Goal: Transaction & Acquisition: Purchase product/service

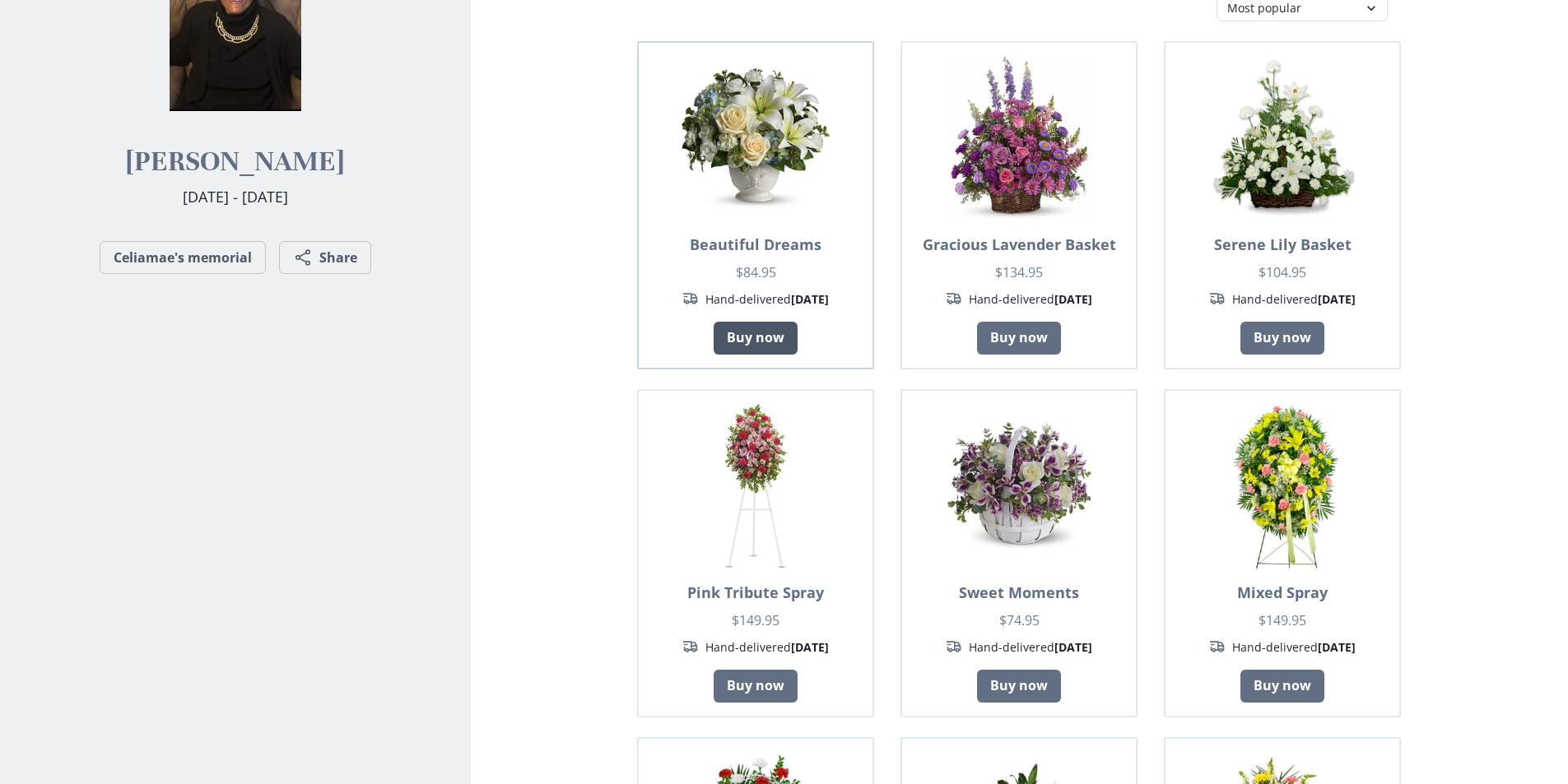
scroll to position [329, 0]
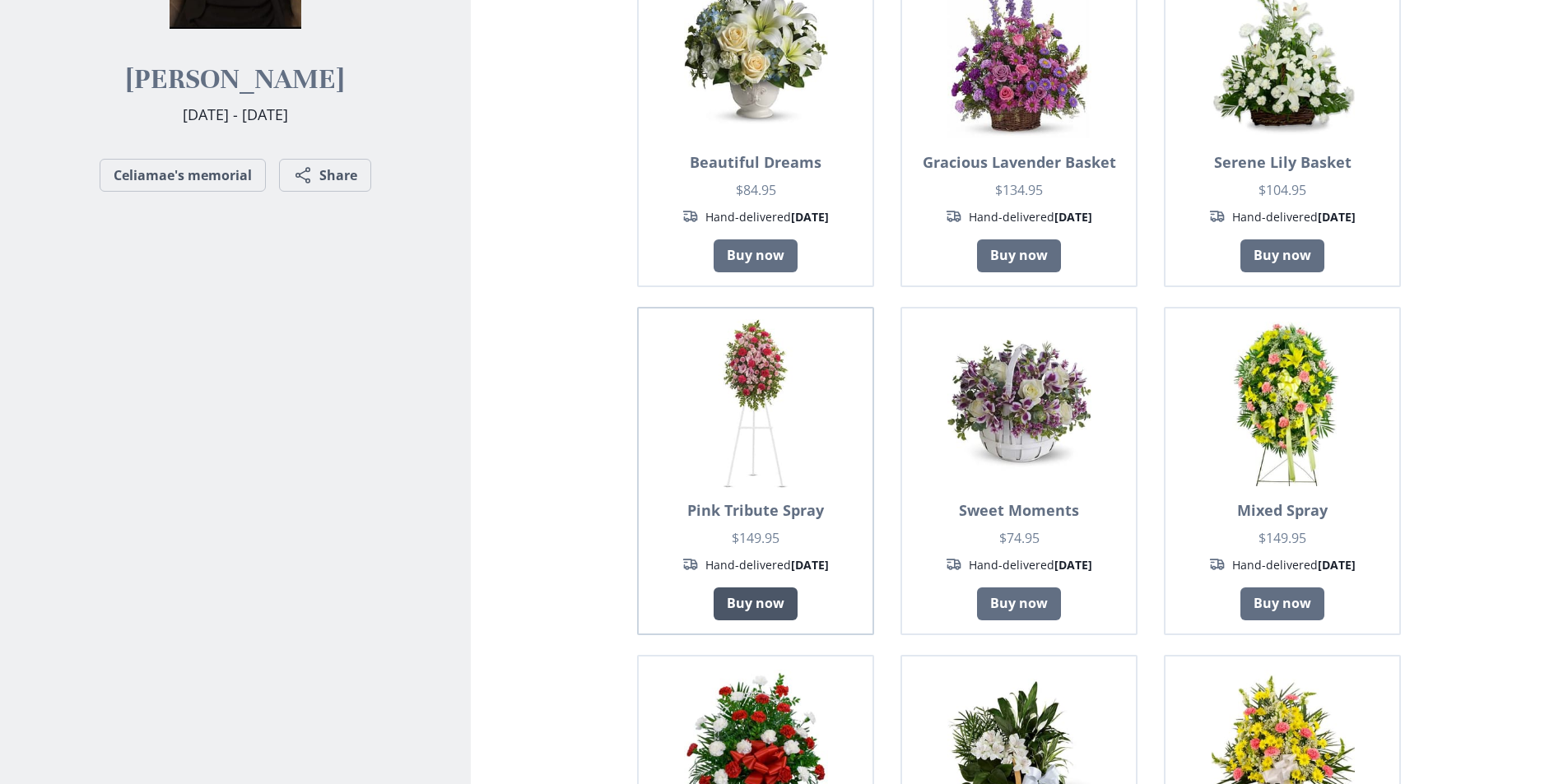
click at [713, 588] on link "Buy now" at bounding box center [755, 604] width 84 height 33
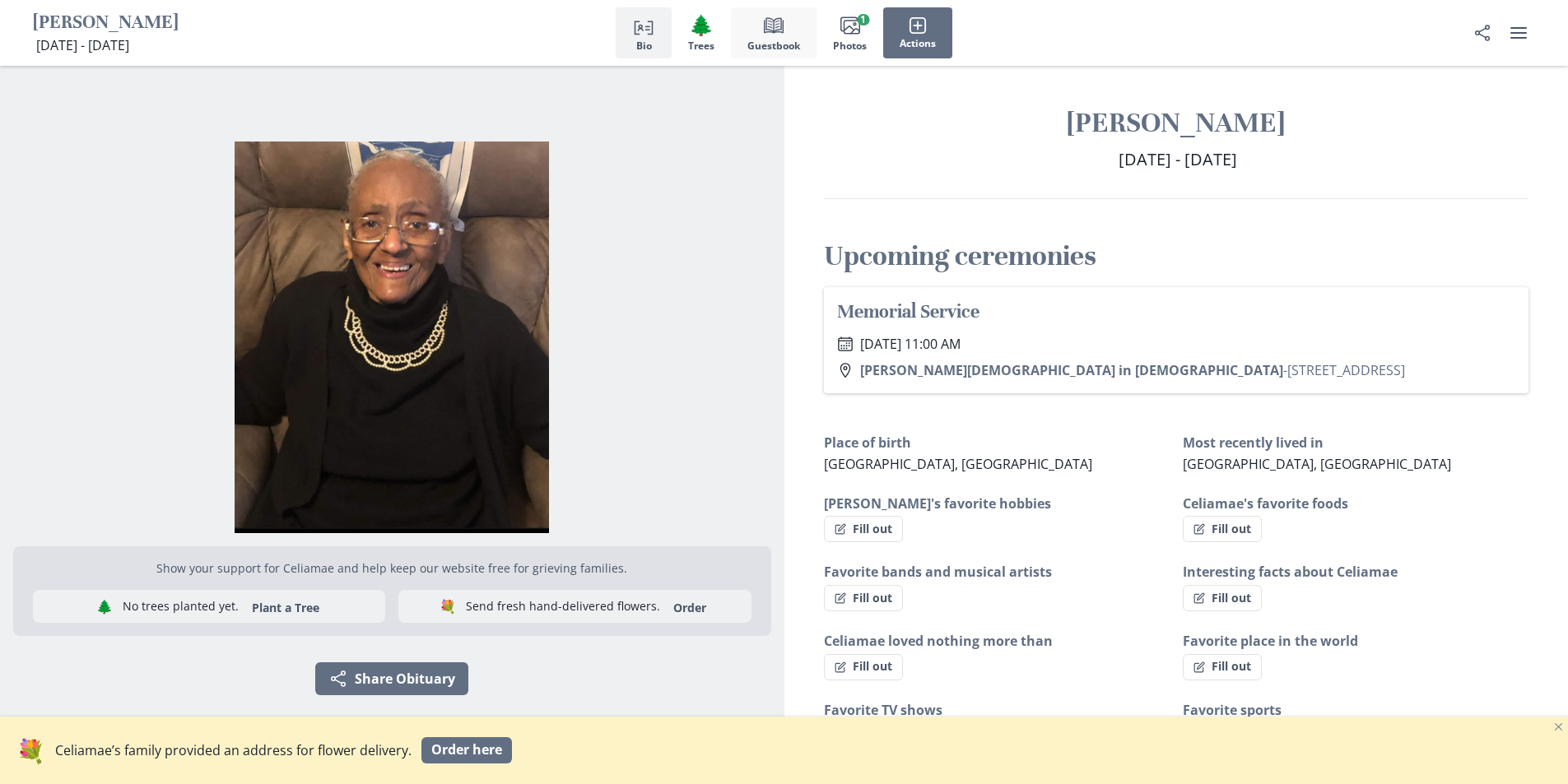
click at [767, 34] on icon "Book" at bounding box center [773, 25] width 20 height 20
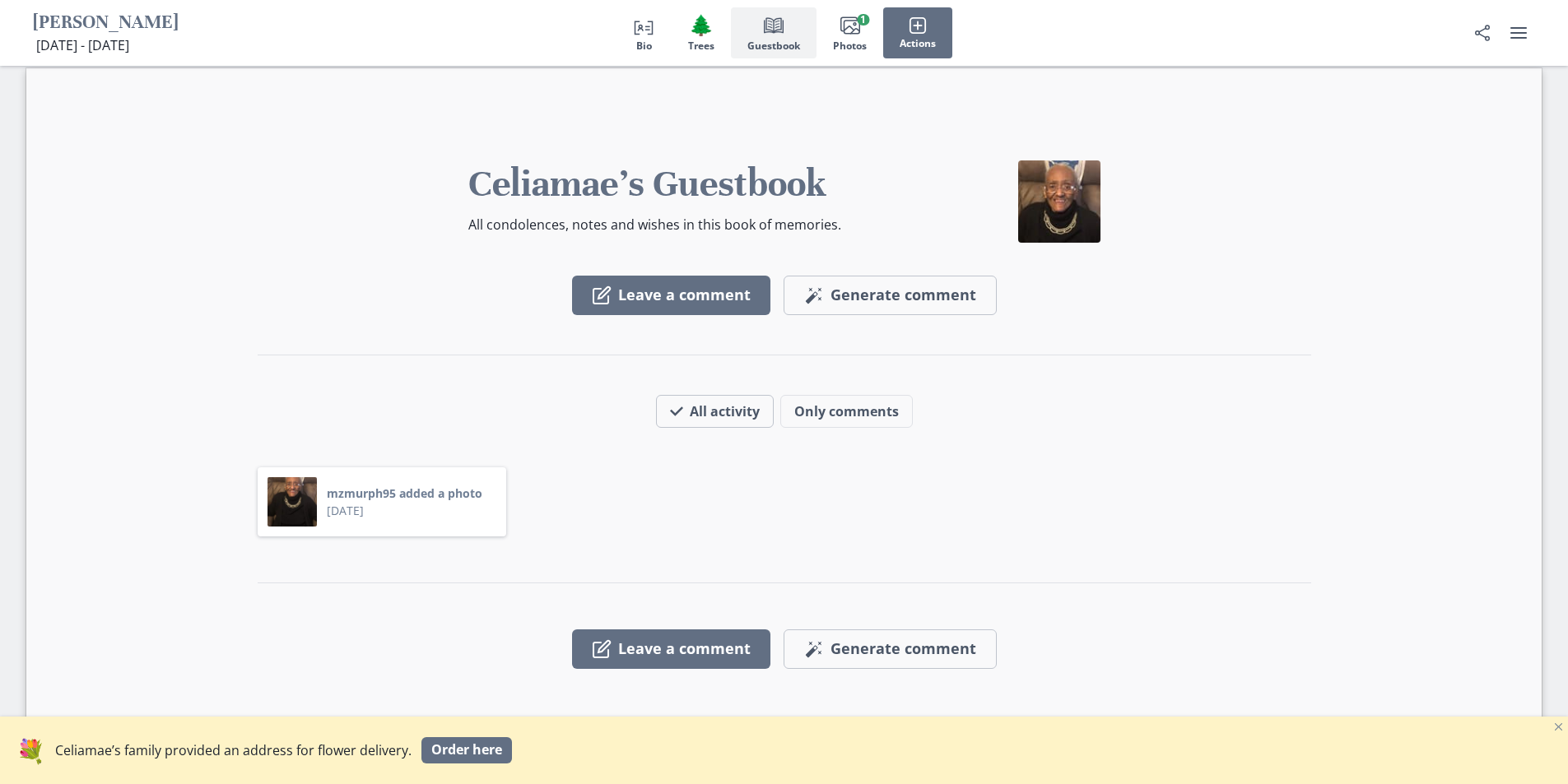
scroll to position [1477, 0]
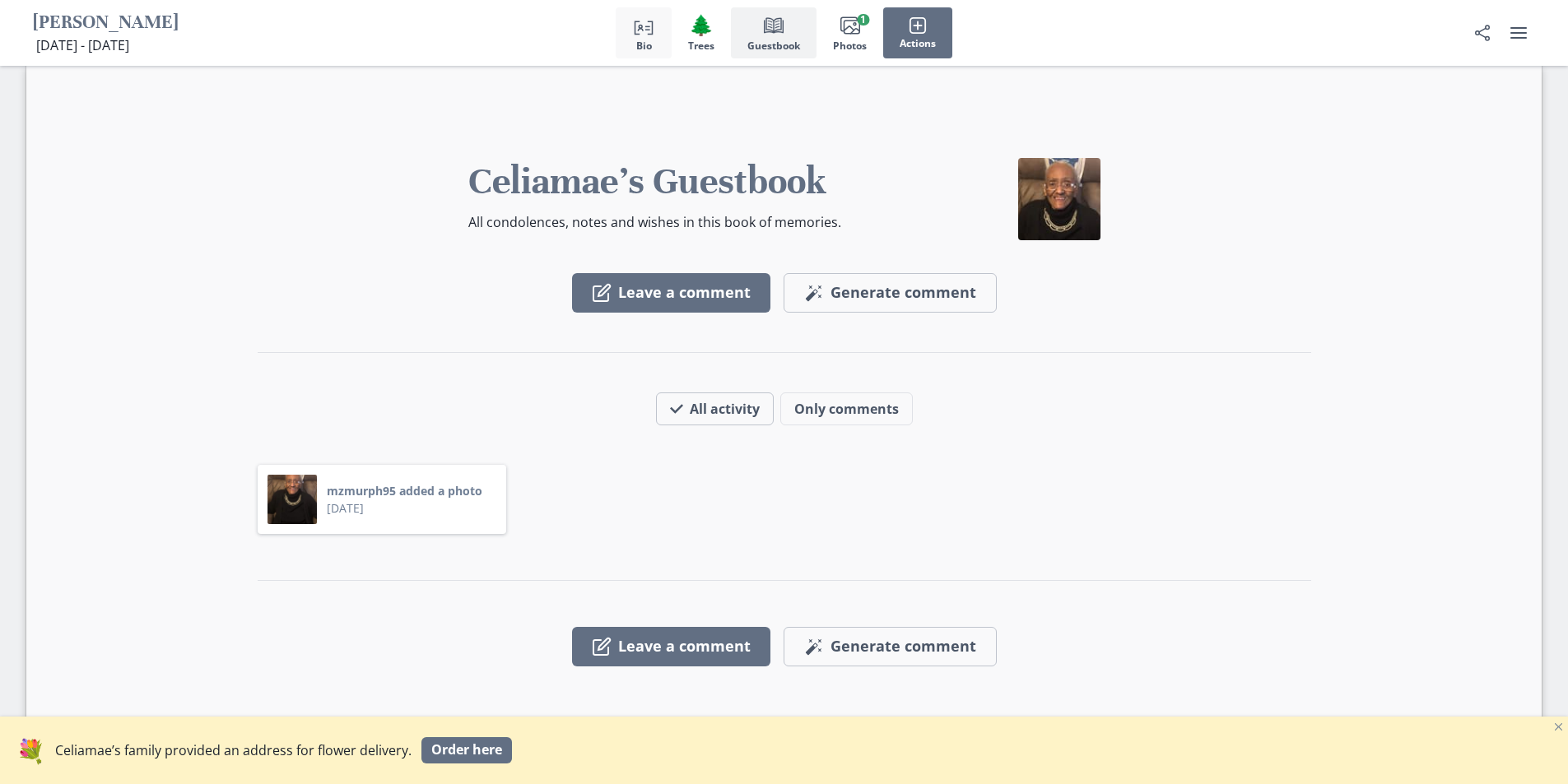
click at [641, 26] on circle "button" at bounding box center [640, 26] width 4 height 4
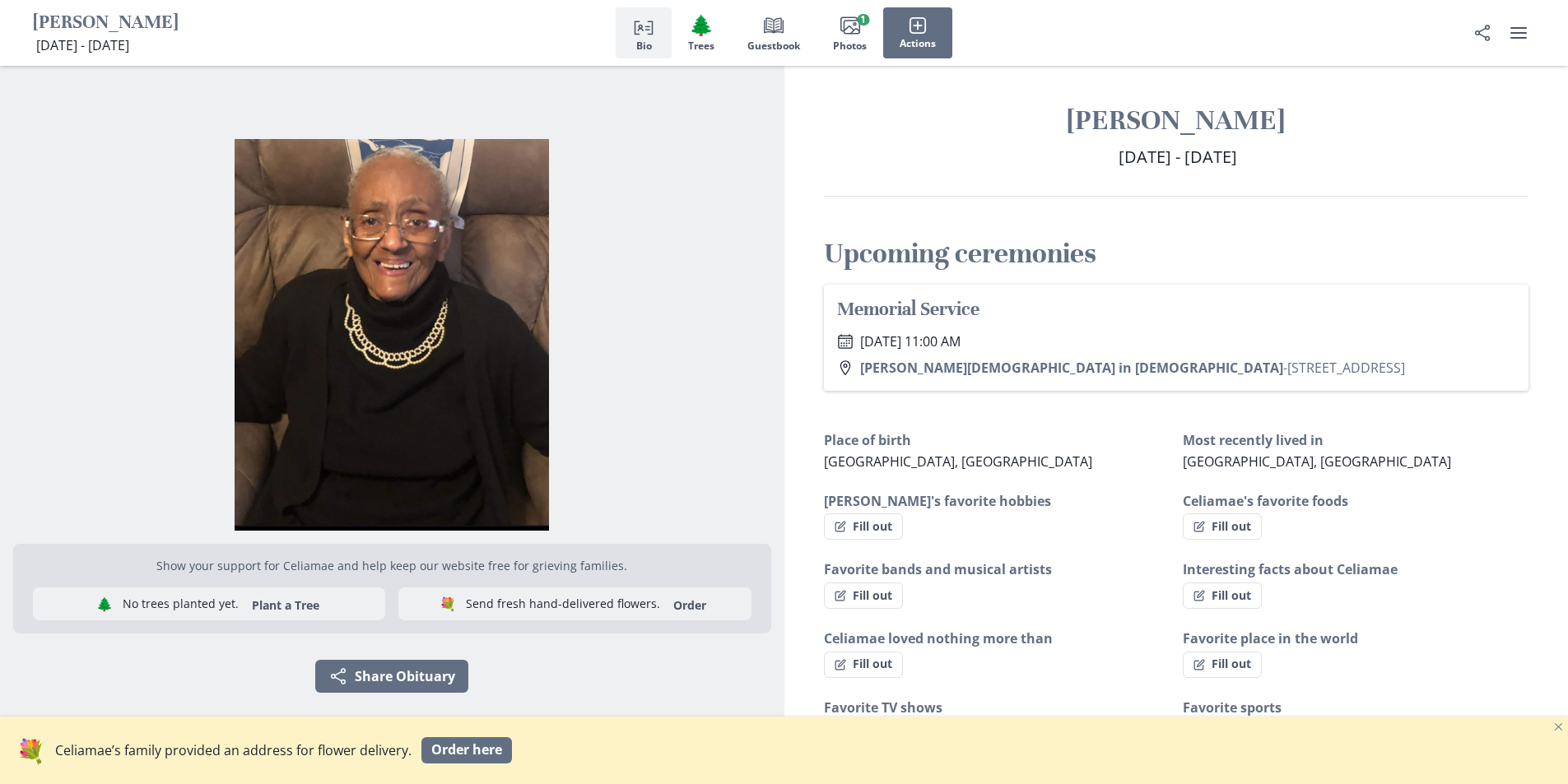
scroll to position [0, 0]
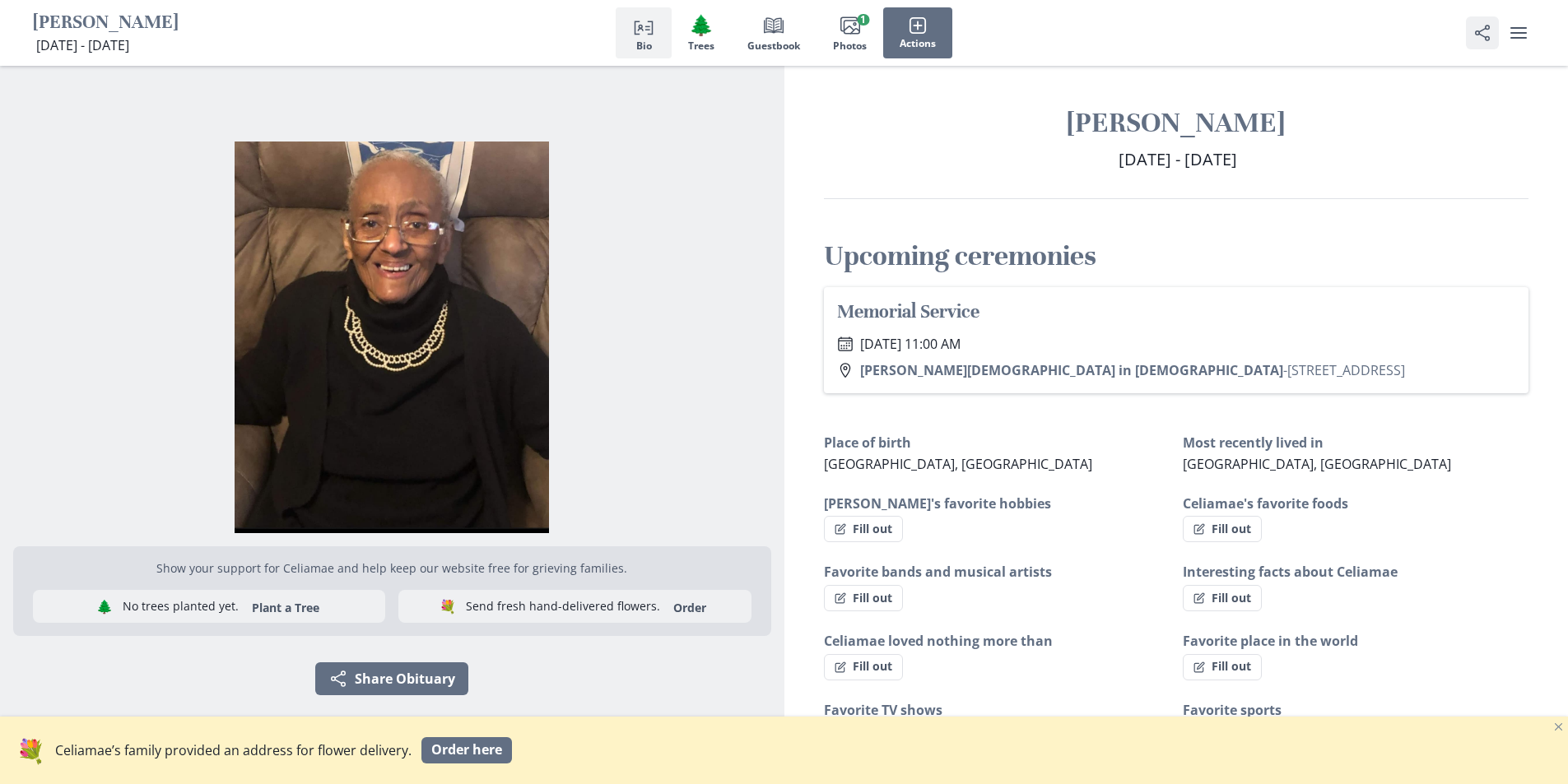
click at [1482, 39] on icon "Share" at bounding box center [1482, 33] width 20 height 20
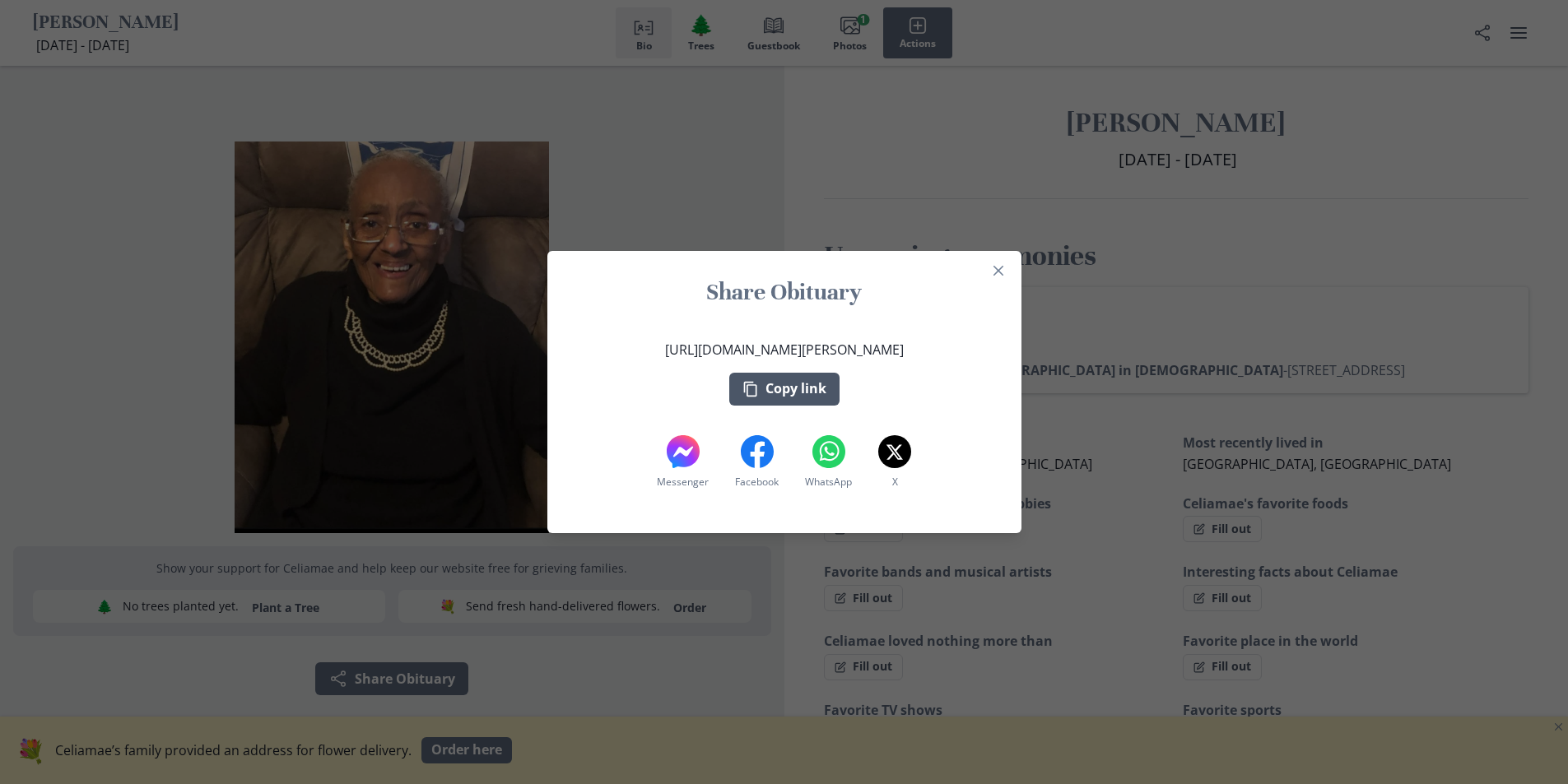
click at [823, 391] on button "Copy link" at bounding box center [784, 389] width 110 height 33
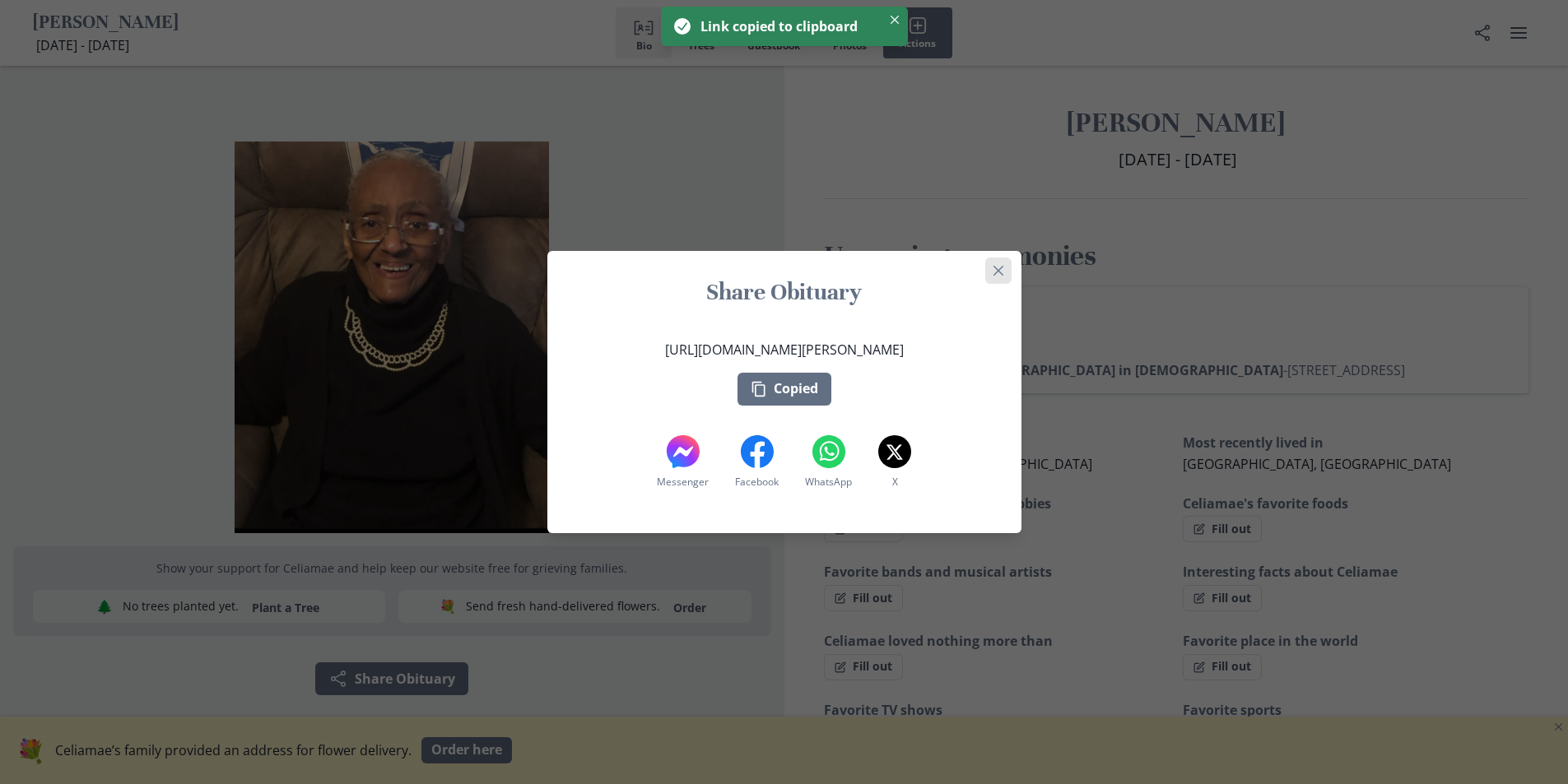
click at [1002, 273] on icon "Close" at bounding box center [997, 271] width 10 height 10
